Goal: Navigation & Orientation: Find specific page/section

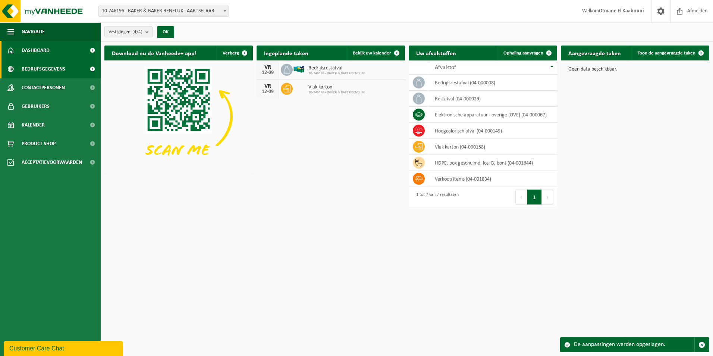
click at [39, 63] on span "Bedrijfsgegevens" at bounding box center [44, 69] width 44 height 19
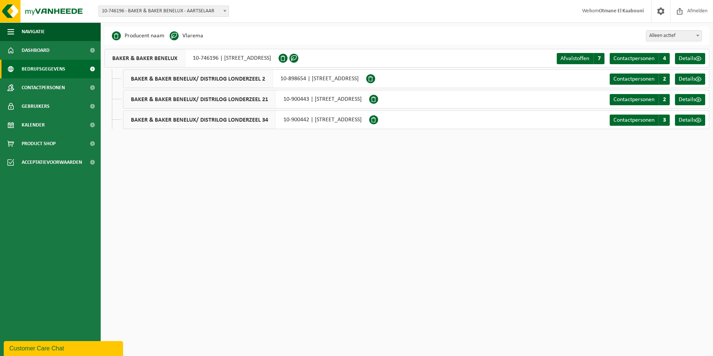
click at [40, 88] on span "Contactpersonen" at bounding box center [43, 87] width 43 height 19
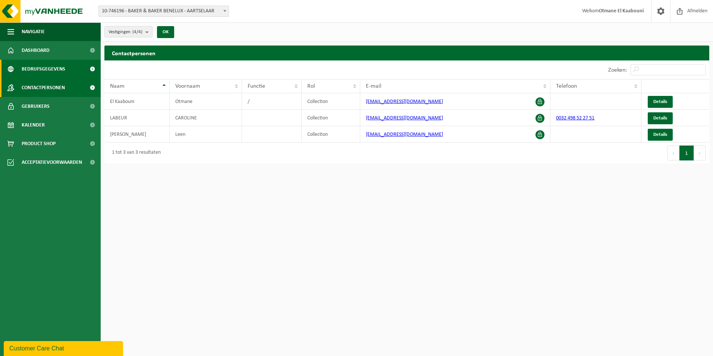
click at [45, 70] on span "Bedrijfsgegevens" at bounding box center [44, 69] width 44 height 19
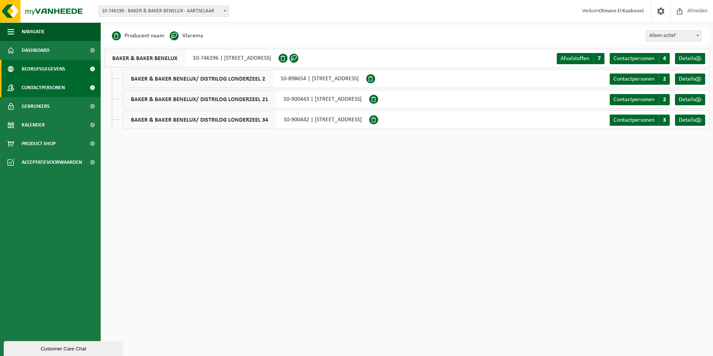
click at [56, 89] on span "Contactpersonen" at bounding box center [43, 87] width 43 height 19
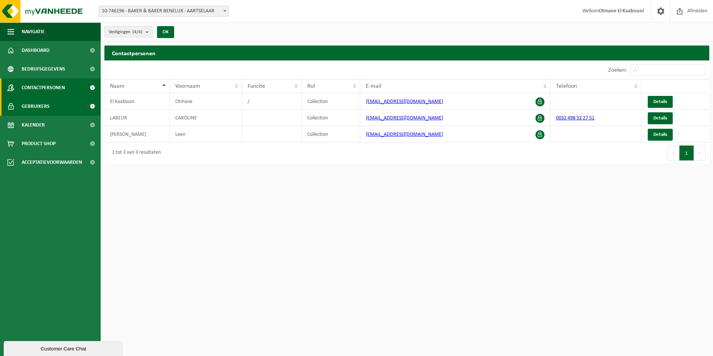
click at [44, 103] on span "Gebruikers" at bounding box center [36, 106] width 28 height 19
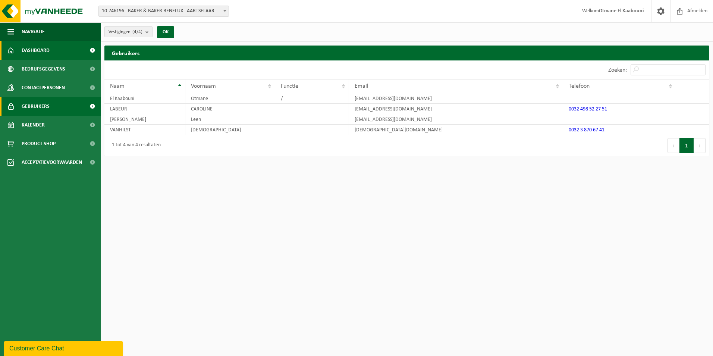
click at [40, 48] on span "Dashboard" at bounding box center [36, 50] width 28 height 19
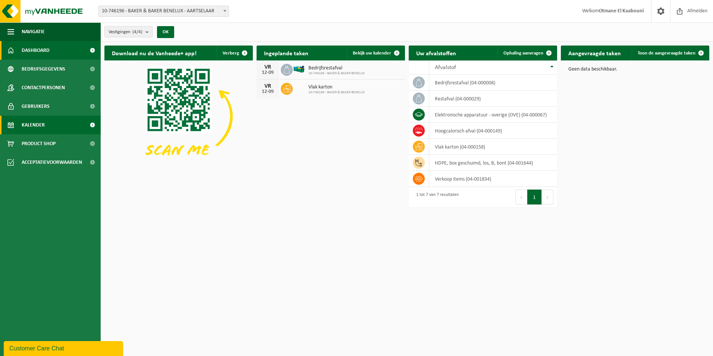
click at [37, 125] on span "Kalender" at bounding box center [33, 125] width 23 height 19
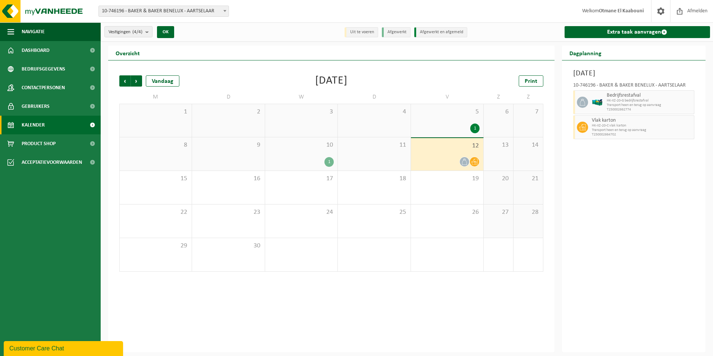
click at [329, 161] on div "1" at bounding box center [328, 162] width 9 height 10
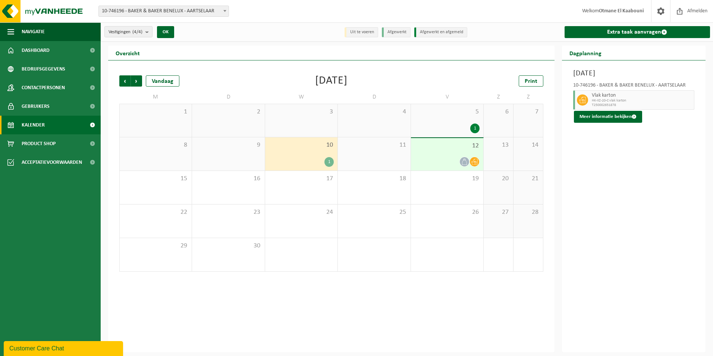
click at [475, 127] on div "1" at bounding box center [474, 128] width 9 height 10
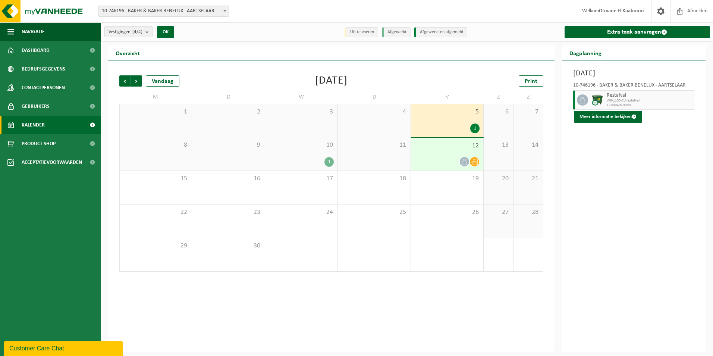
click at [330, 160] on div "1" at bounding box center [328, 162] width 9 height 10
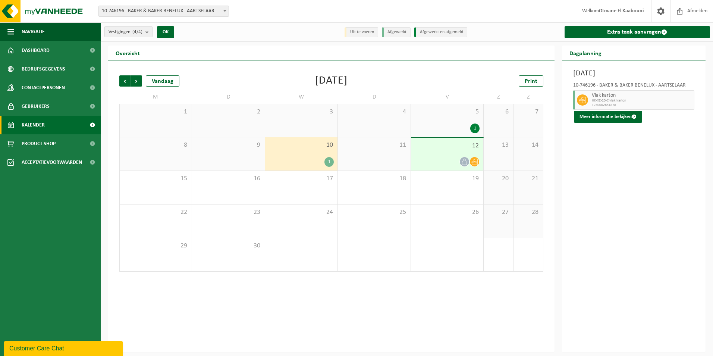
click at [465, 160] on icon at bounding box center [464, 162] width 6 height 6
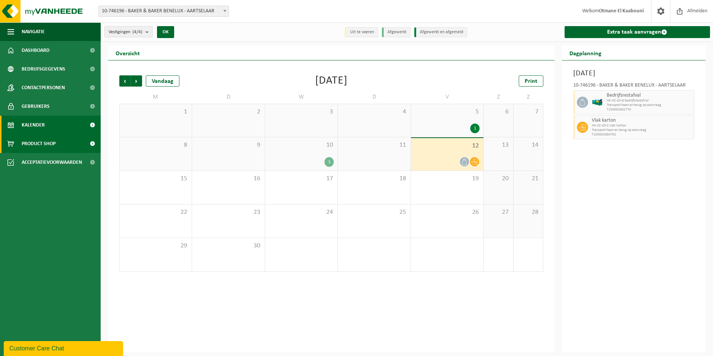
click at [41, 141] on span "Product Shop" at bounding box center [39, 143] width 34 height 19
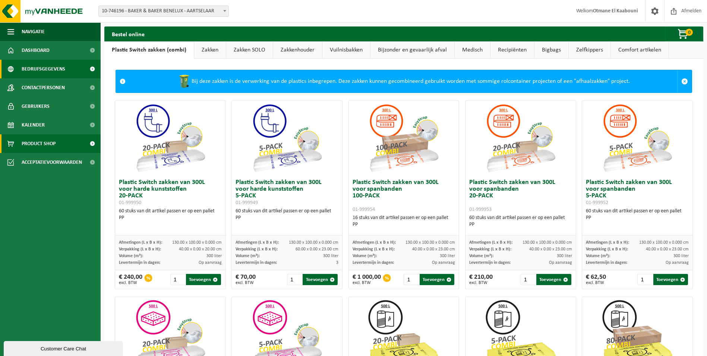
click at [31, 69] on span "Bedrijfsgegevens" at bounding box center [44, 69] width 44 height 19
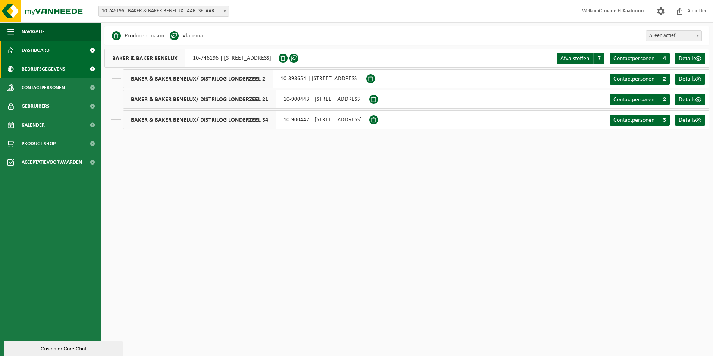
click at [34, 51] on span "Dashboard" at bounding box center [36, 50] width 28 height 19
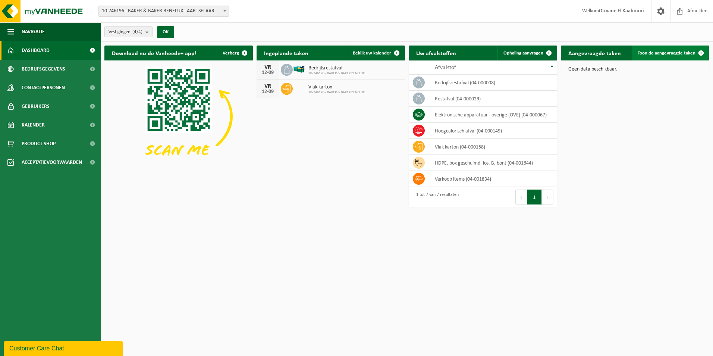
click at [703, 51] on span at bounding box center [701, 52] width 15 height 15
